Goal: Find specific page/section: Find specific page/section

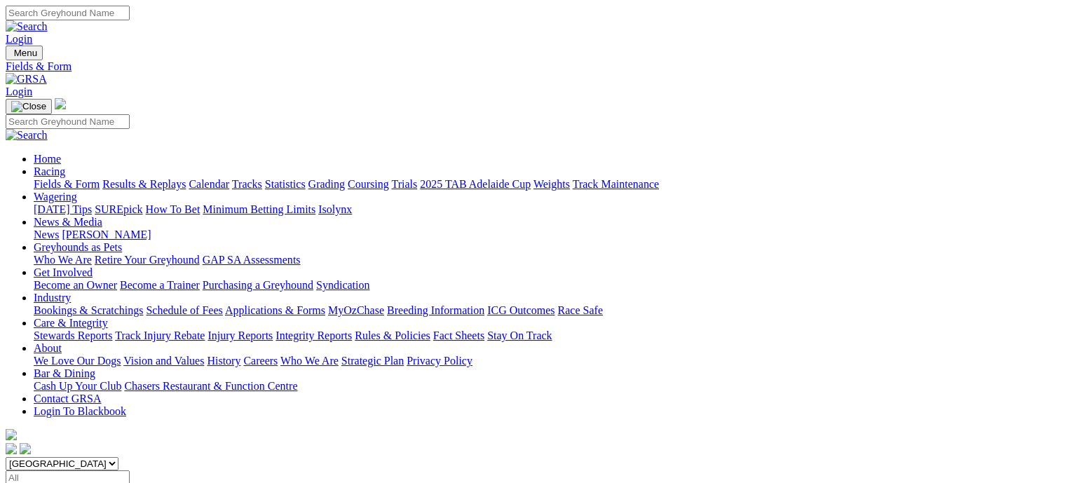
click at [389, 178] on link "Coursing" at bounding box center [368, 184] width 41 height 12
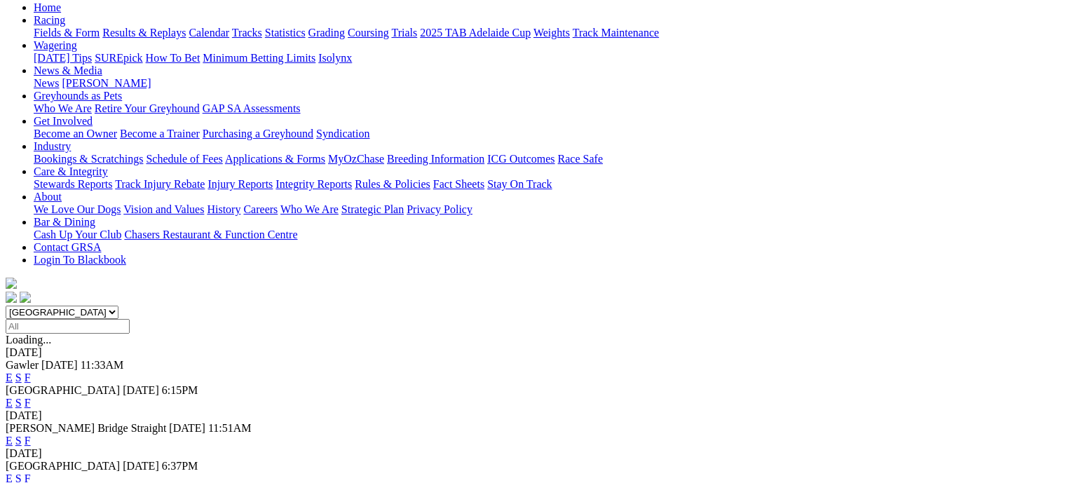
scroll to position [70, 0]
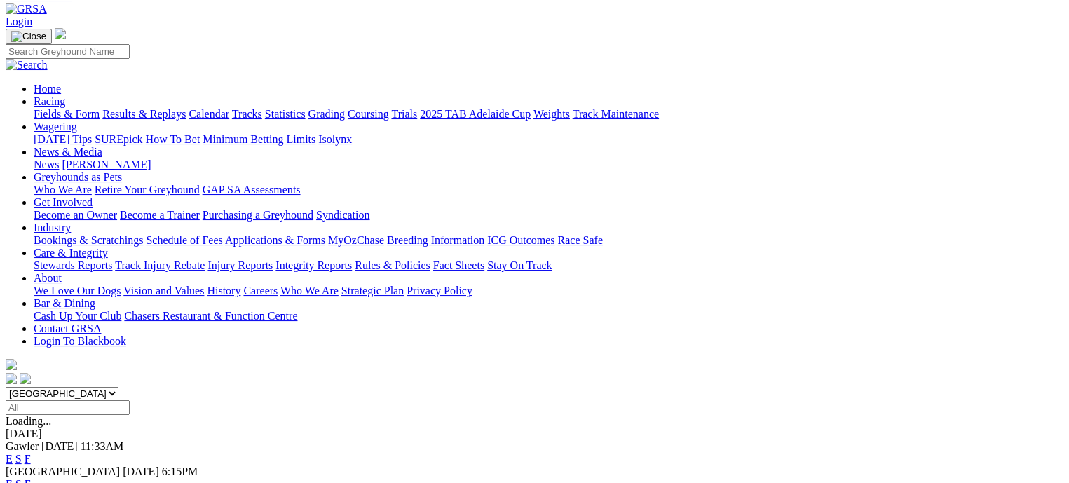
click at [31, 453] on link "F" at bounding box center [28, 459] width 6 height 12
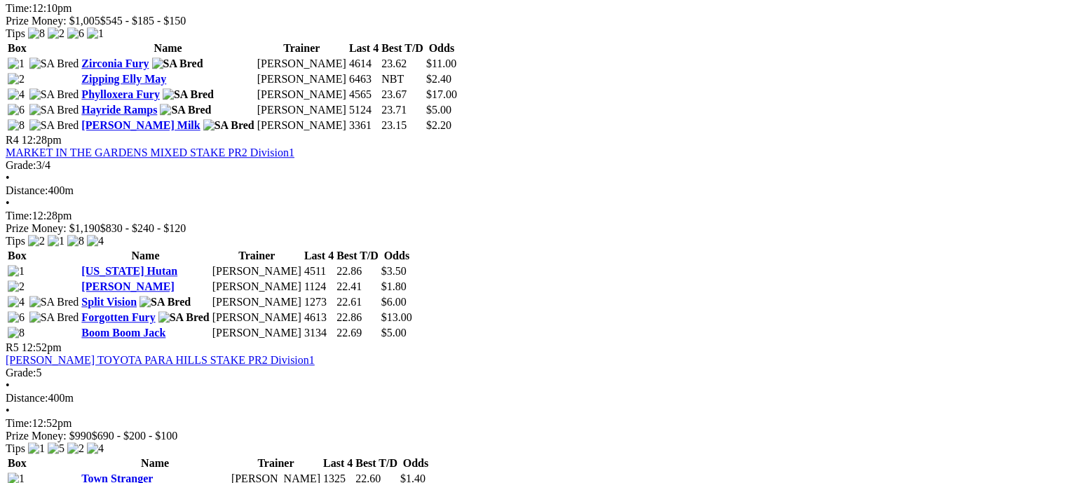
scroll to position [1401, 0]
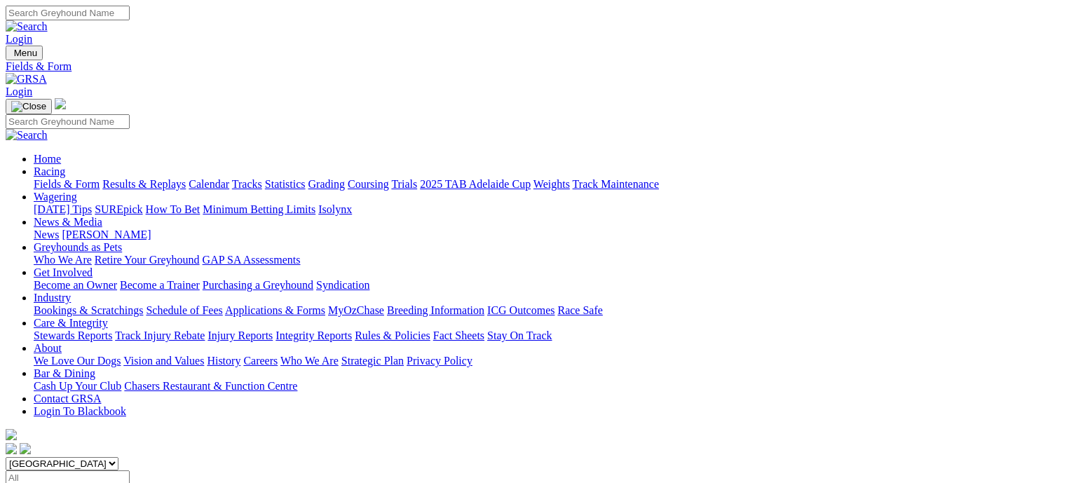
scroll to position [34, 0]
